Goal: Transaction & Acquisition: Purchase product/service

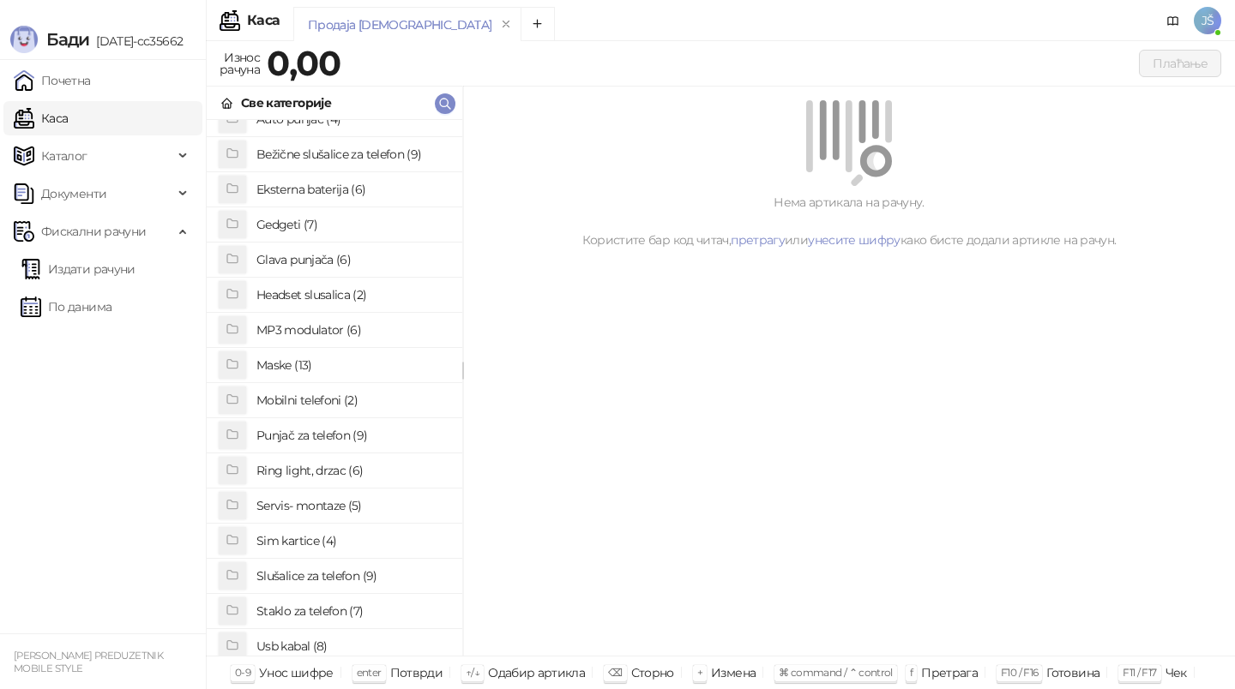
scroll to position [71, 0]
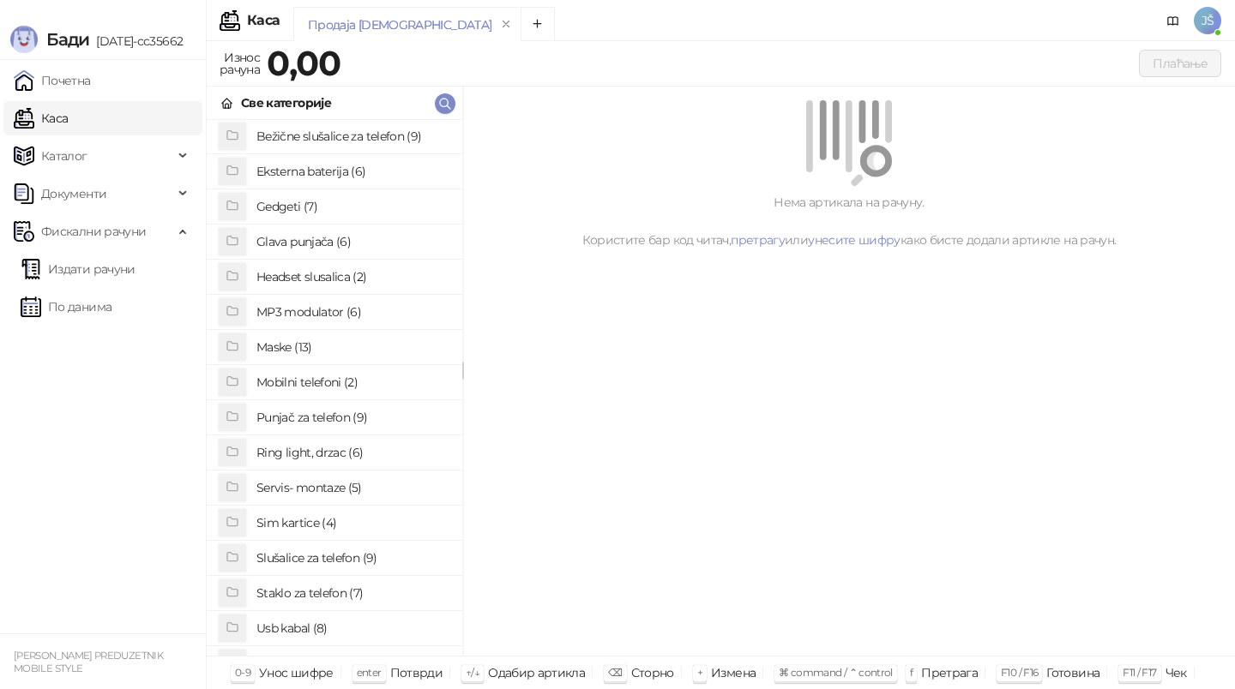
click at [346, 593] on h4 "Staklo za telefon (7)" at bounding box center [352, 593] width 192 height 27
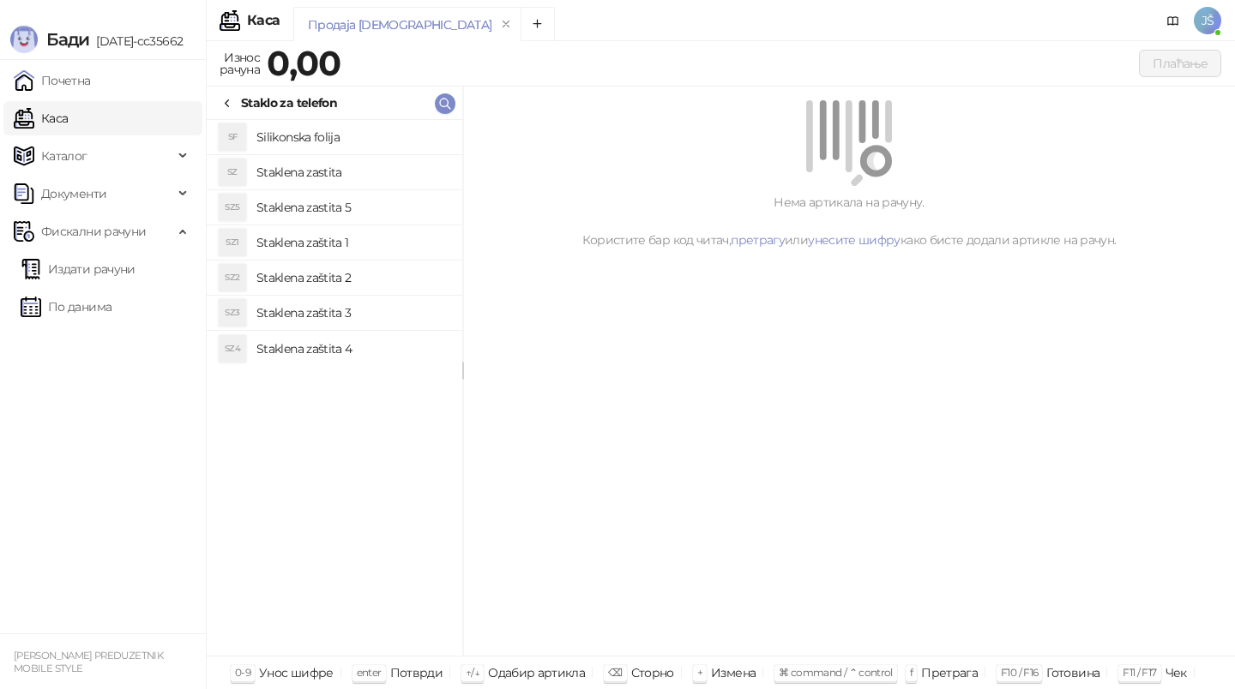
click at [379, 278] on h4 "Staklena zaštita 2" at bounding box center [352, 277] width 192 height 27
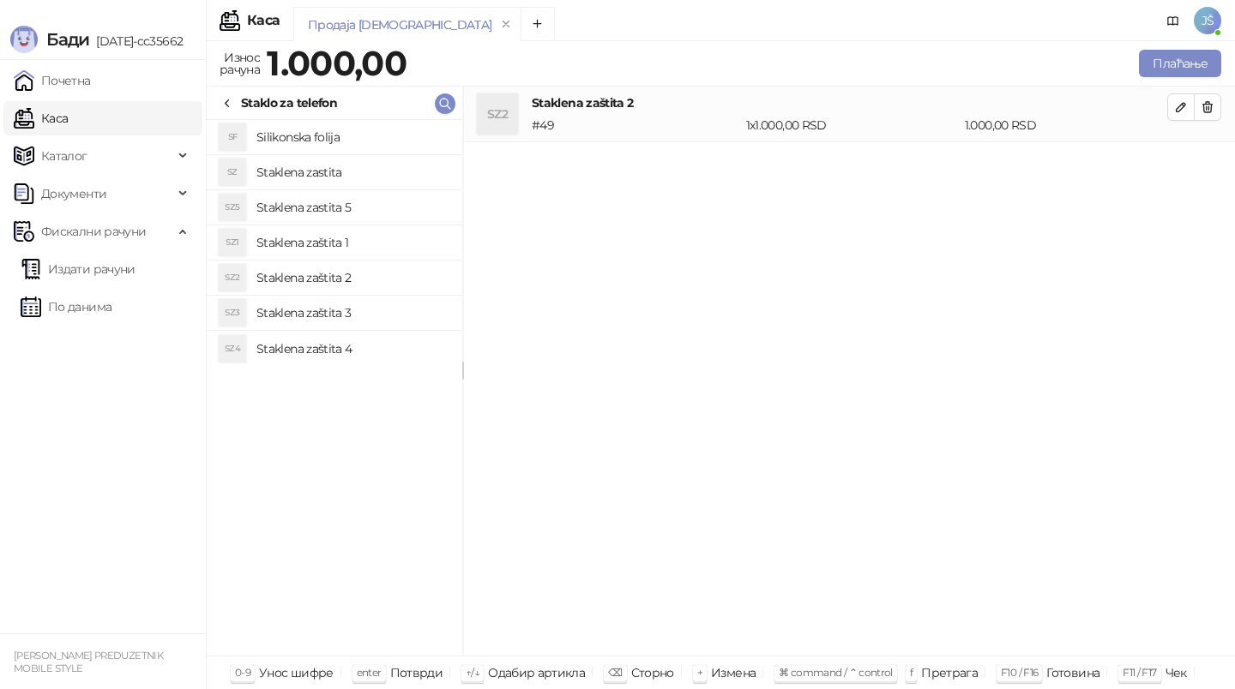
click at [405, 320] on h4 "Staklena zaštita 3" at bounding box center [352, 312] width 192 height 27
click at [1210, 108] on icon "button" at bounding box center [1207, 107] width 9 height 10
click at [1187, 59] on button "Плаћање" at bounding box center [1180, 63] width 82 height 27
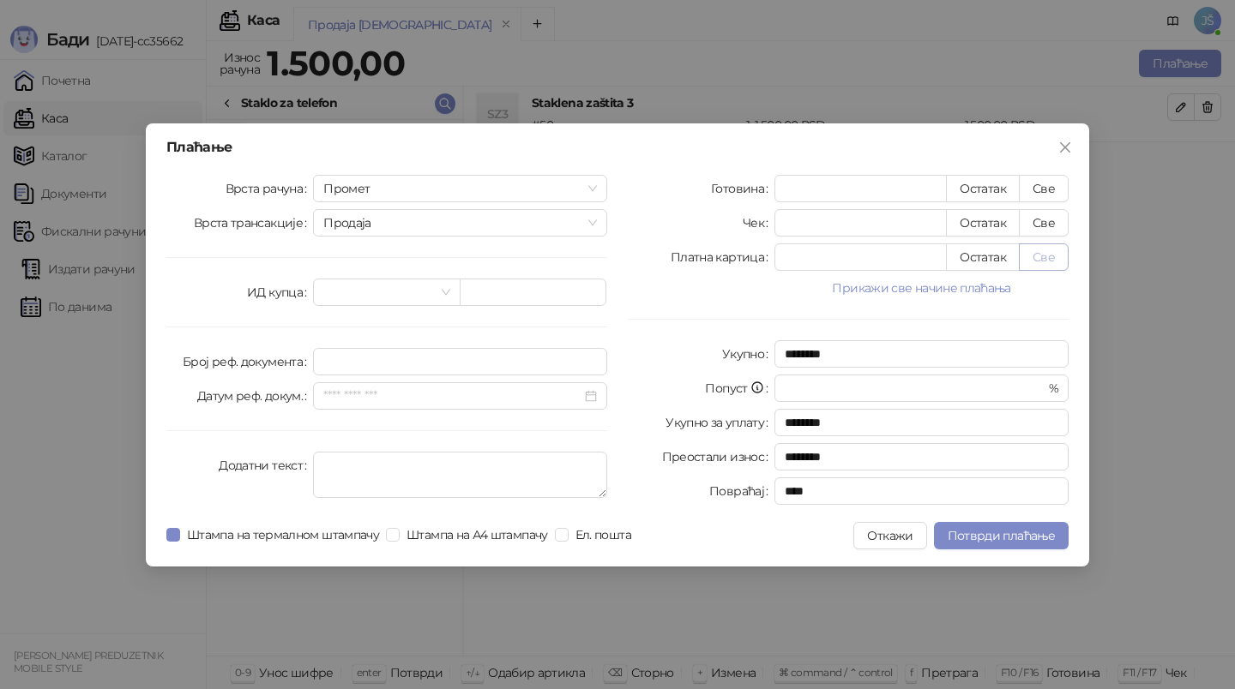
click at [1061, 259] on button "Све" at bounding box center [1044, 257] width 50 height 27
type input "****"
click at [1002, 532] on span "Потврди плаћање" at bounding box center [1000, 535] width 107 height 15
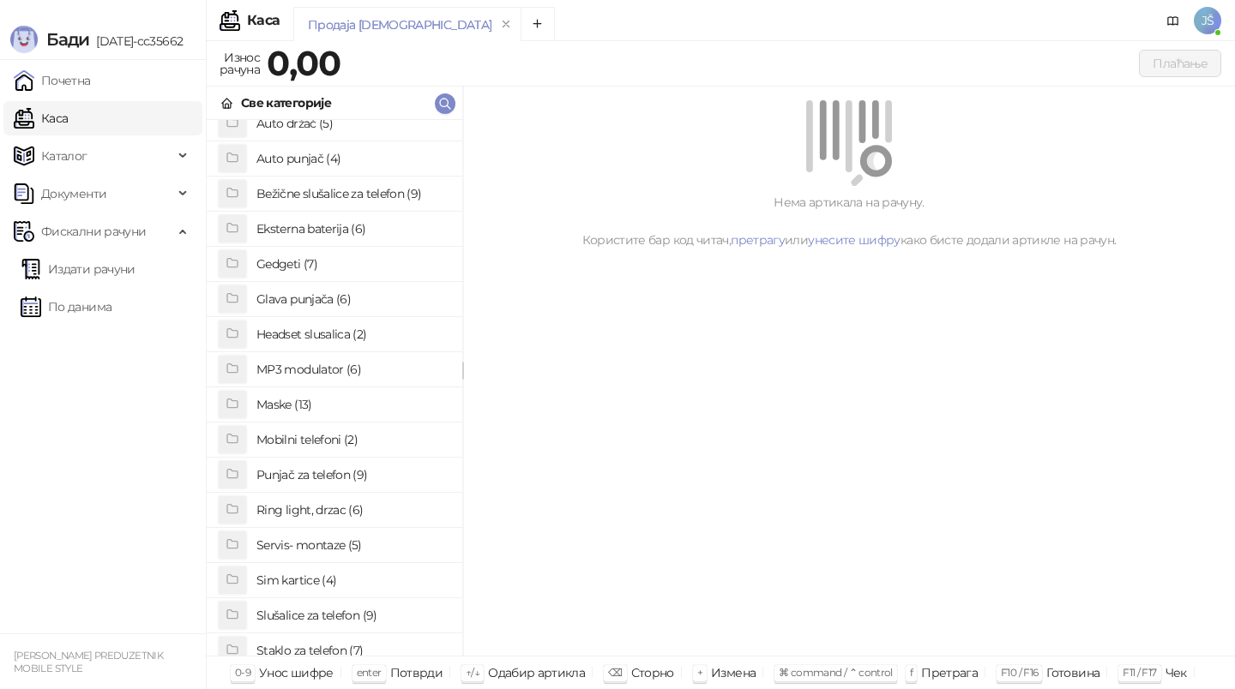
scroll to position [22, 0]
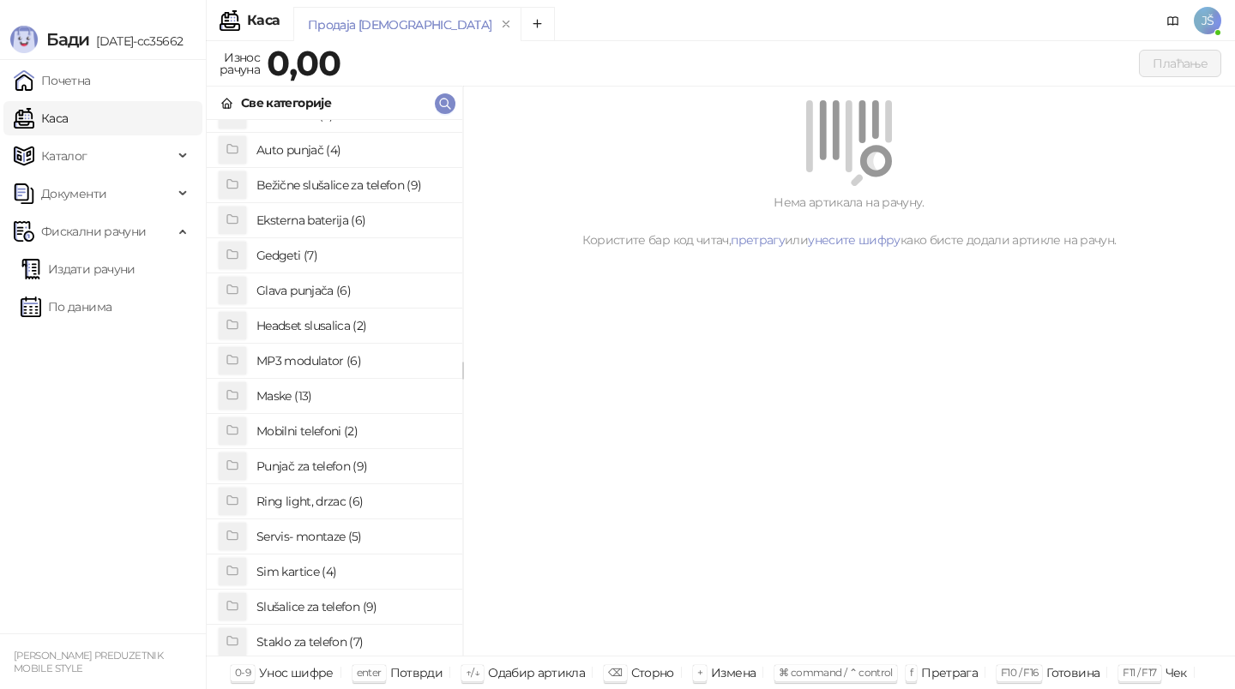
click at [334, 395] on h4 "Maske (13)" at bounding box center [352, 395] width 192 height 27
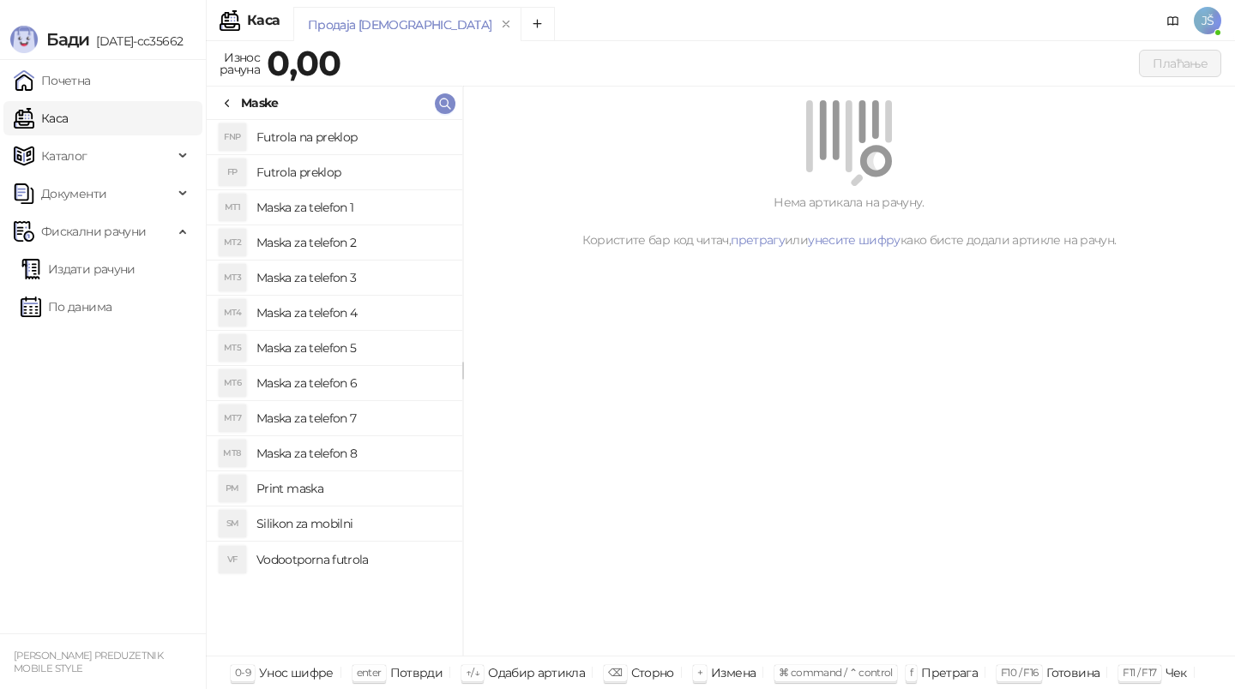
click at [385, 376] on h4 "Maska za telefon 6" at bounding box center [352, 383] width 192 height 27
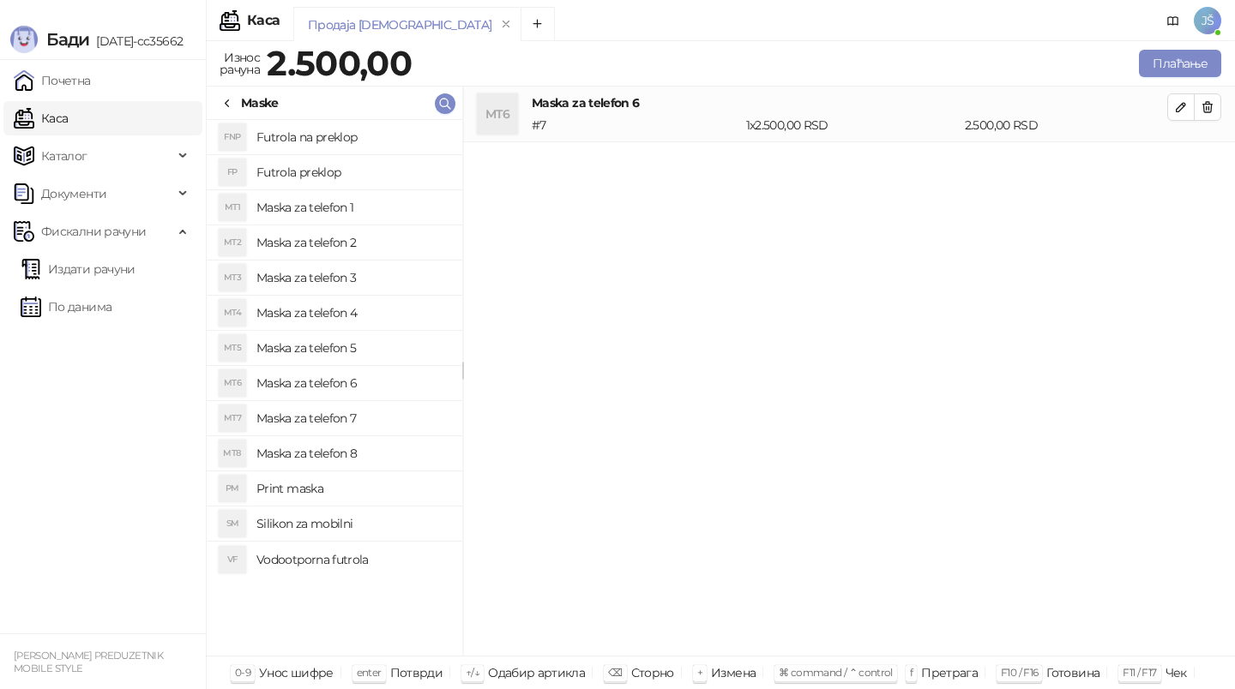
click at [395, 345] on h4 "Maska za telefon 5" at bounding box center [352, 347] width 192 height 27
click at [362, 417] on h4 "Maska za telefon 7" at bounding box center [352, 418] width 192 height 27
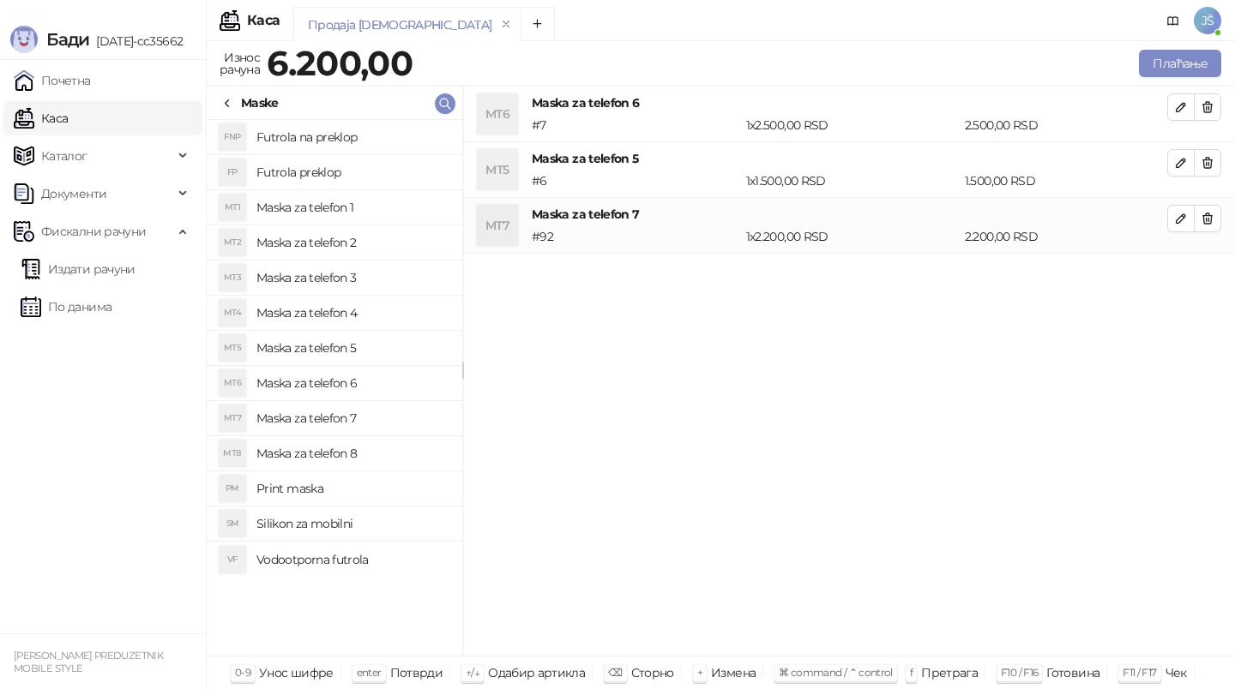
click at [411, 460] on h4 "Maska za telefon 8" at bounding box center [352, 453] width 192 height 27
click at [1212, 100] on icon "button" at bounding box center [1207, 107] width 14 height 14
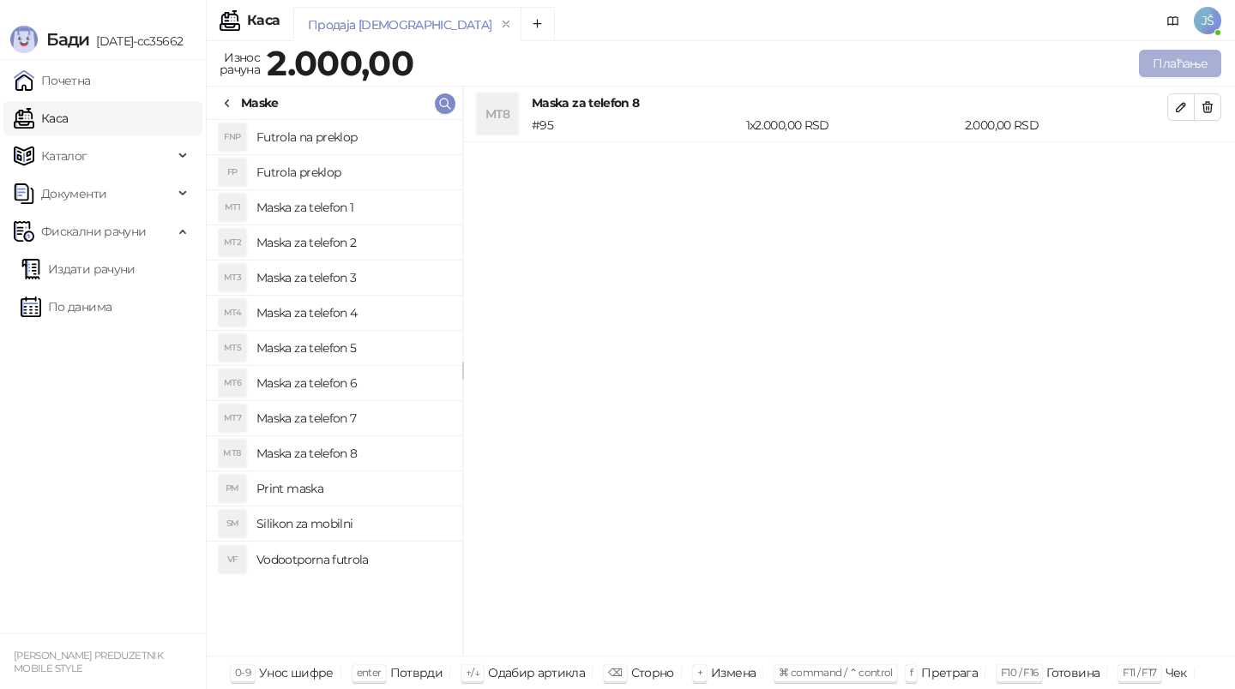
click at [1194, 67] on button "Плаћање" at bounding box center [1180, 63] width 82 height 27
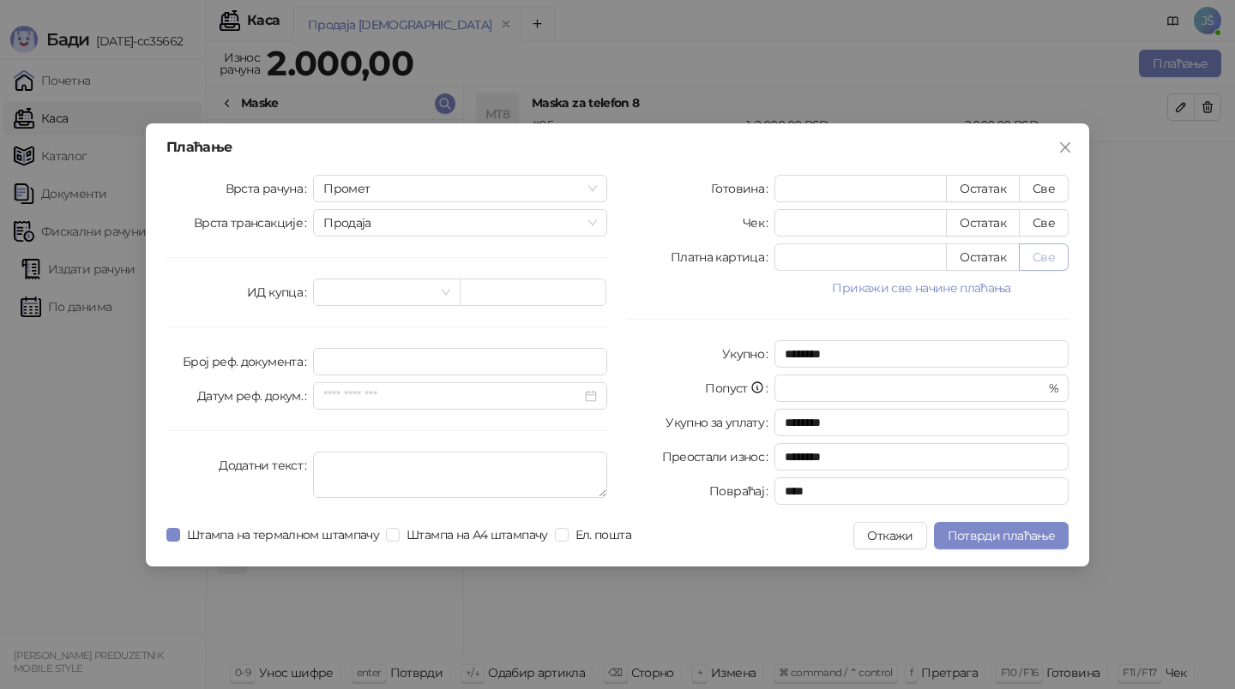
click at [1044, 256] on button "Све" at bounding box center [1044, 257] width 50 height 27
type input "****"
click at [1009, 528] on span "Потврди плаћање" at bounding box center [1000, 535] width 107 height 15
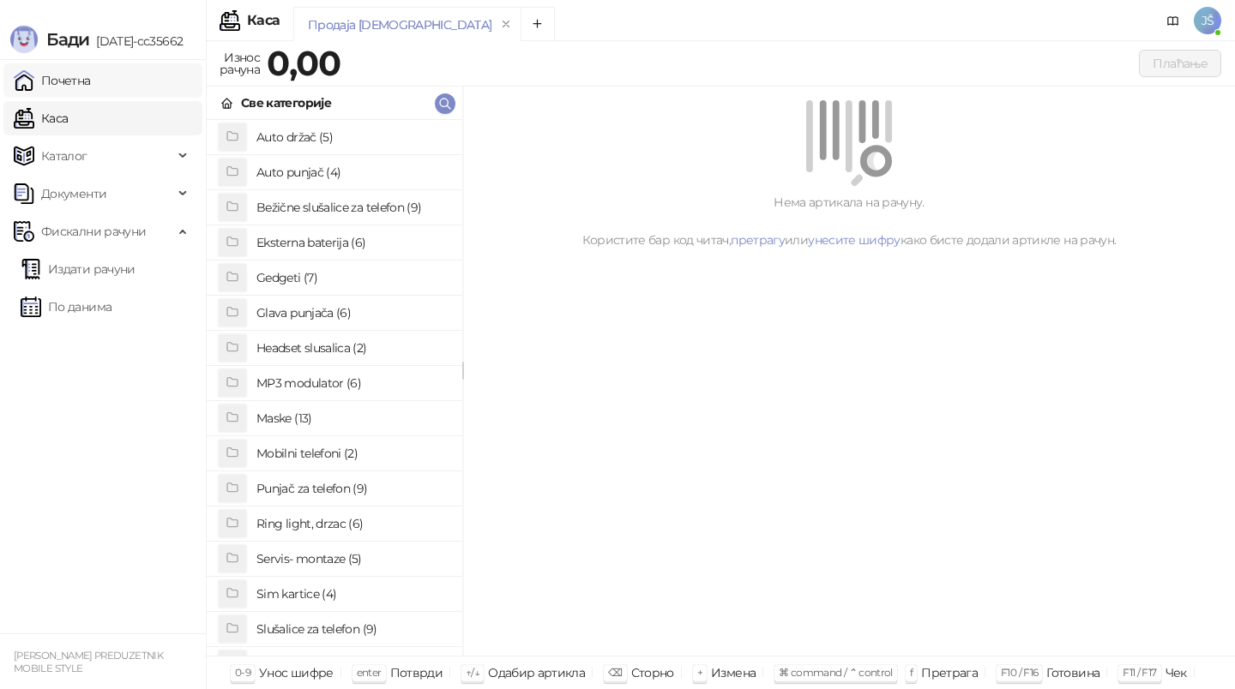
click at [91, 81] on link "Почетна" at bounding box center [52, 80] width 77 height 34
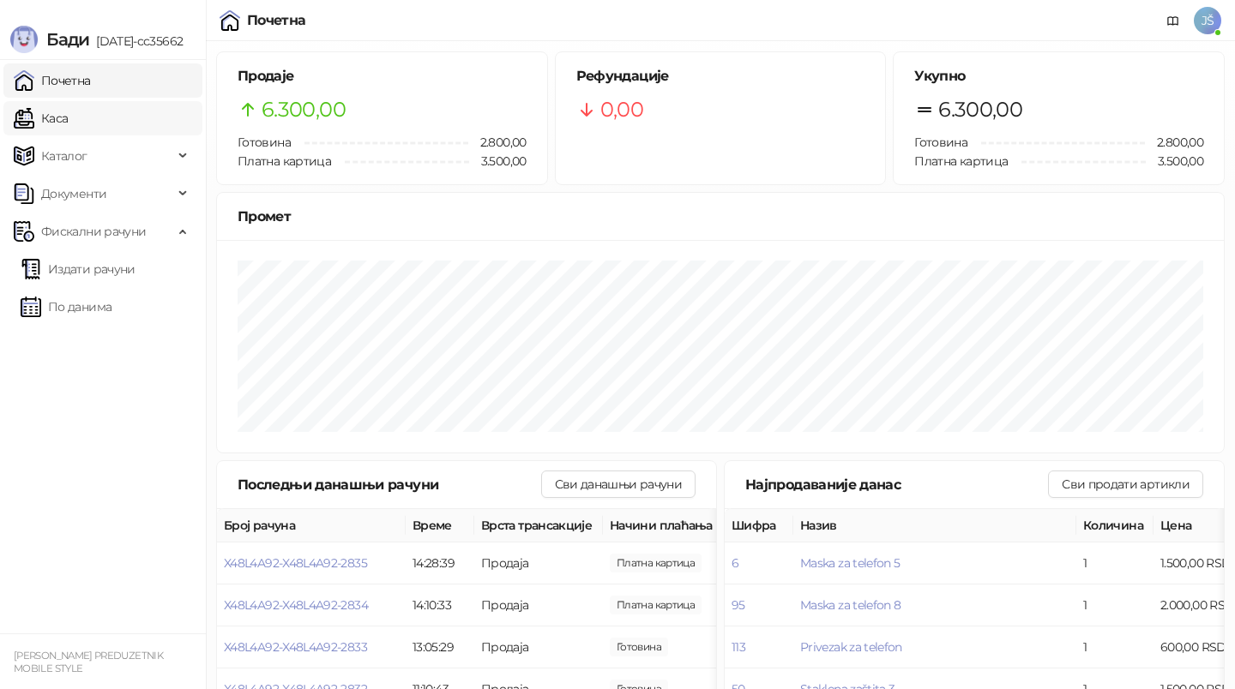
click at [68, 128] on link "Каса" at bounding box center [41, 118] width 54 height 34
